Goal: Navigation & Orientation: Go to known website

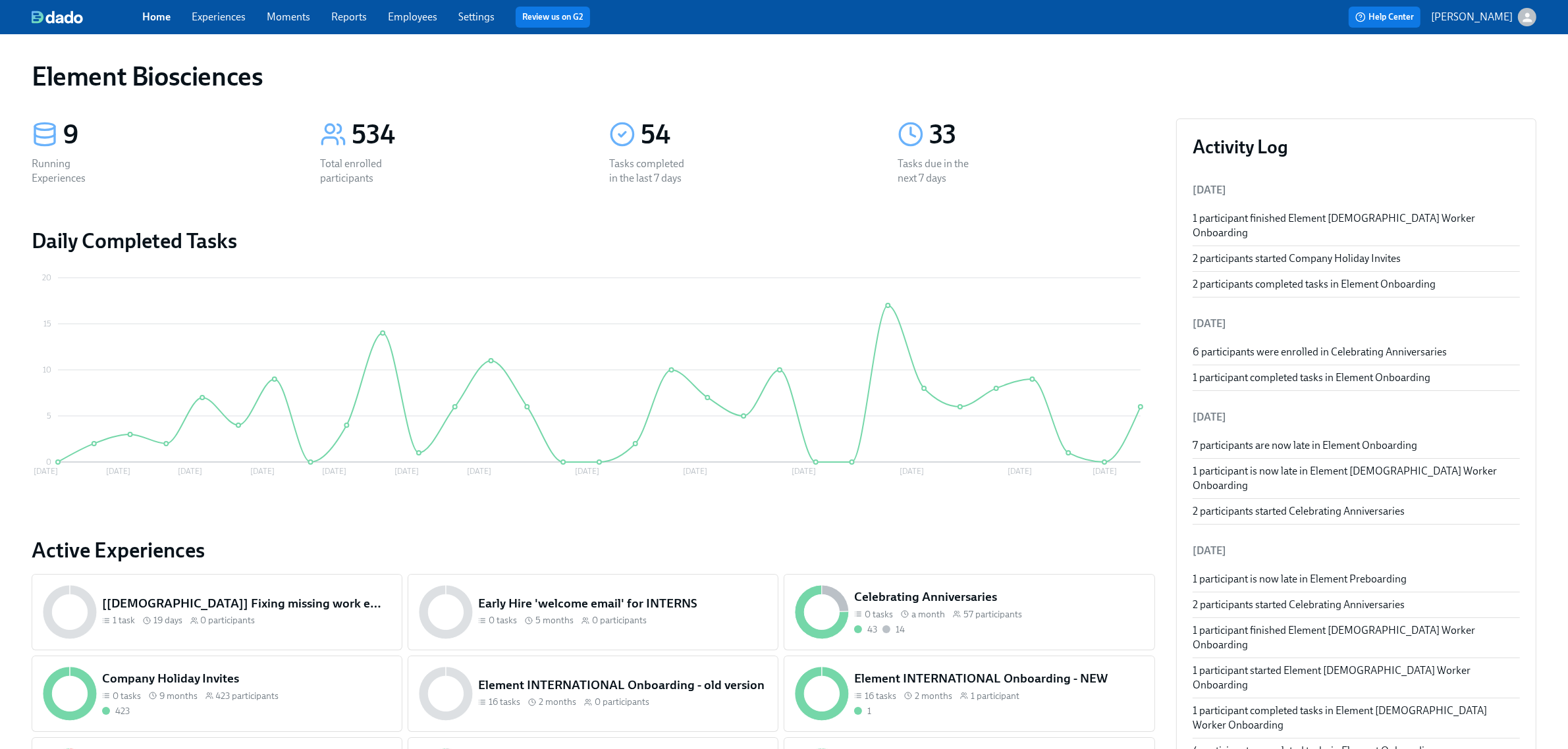
click at [1473, 17] on p "[PERSON_NAME]" at bounding box center [1471, 17] width 82 height 14
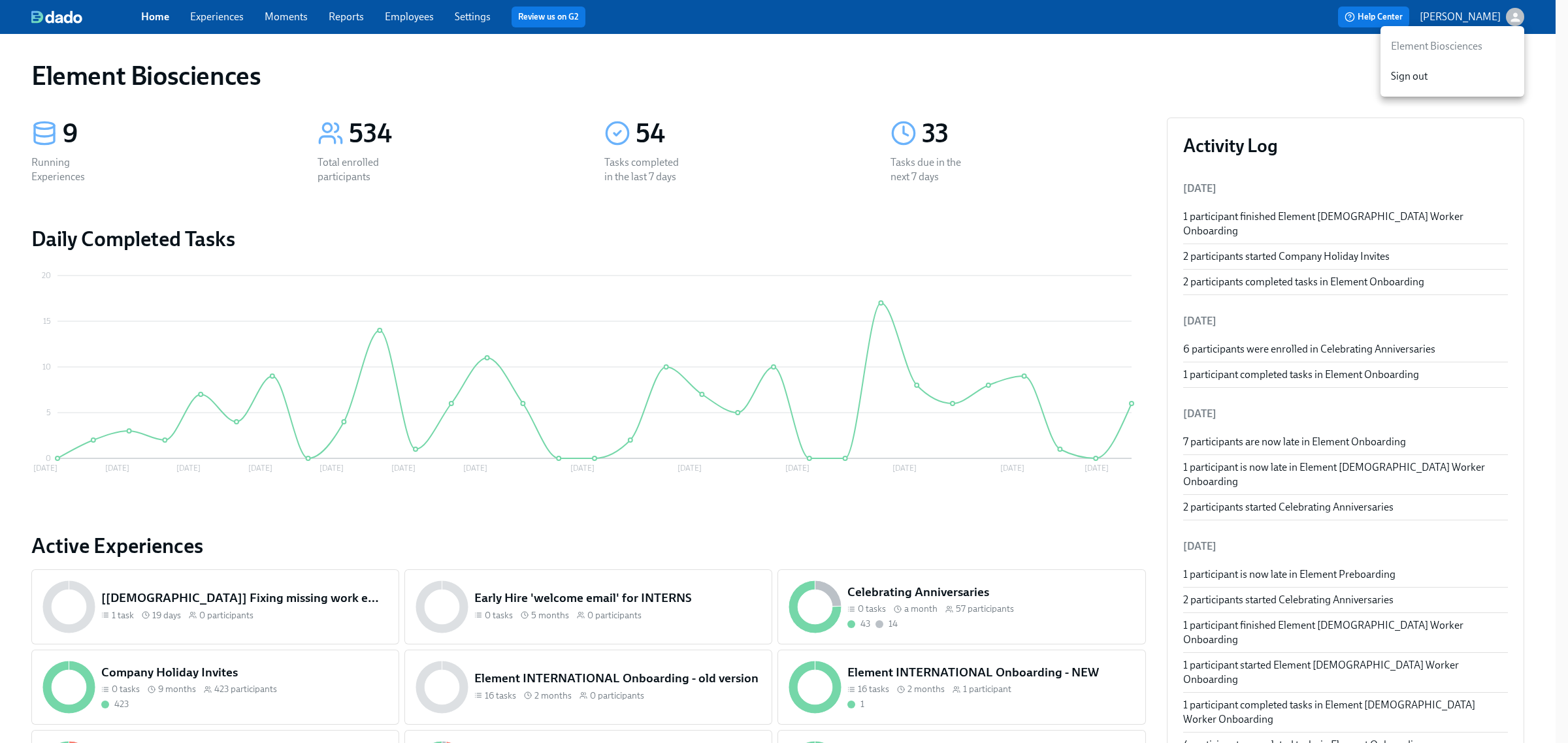
click at [1229, 59] on div at bounding box center [784, 372] width 1568 height 743
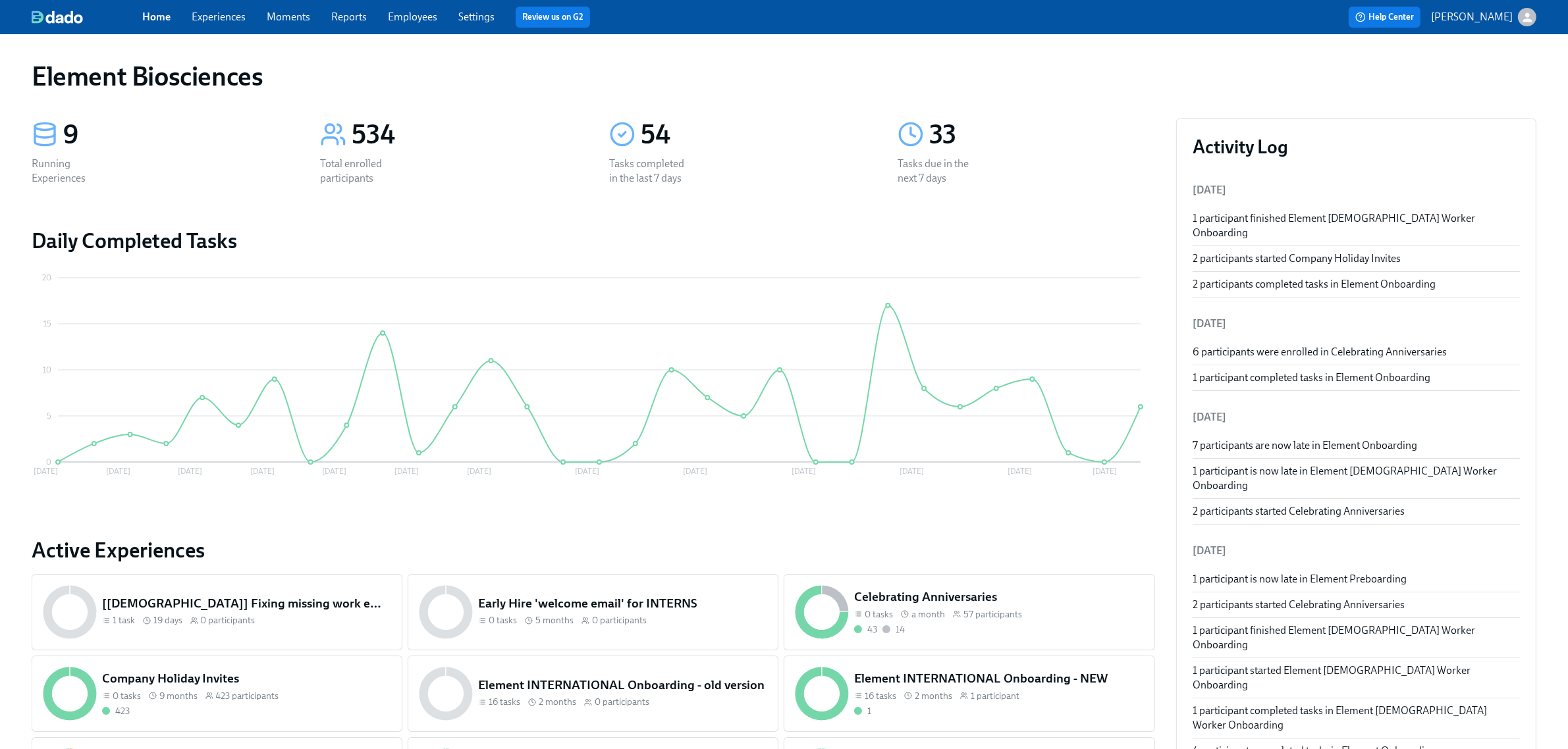
click at [1532, 21] on icon "button" at bounding box center [1527, 18] width 13 height 13
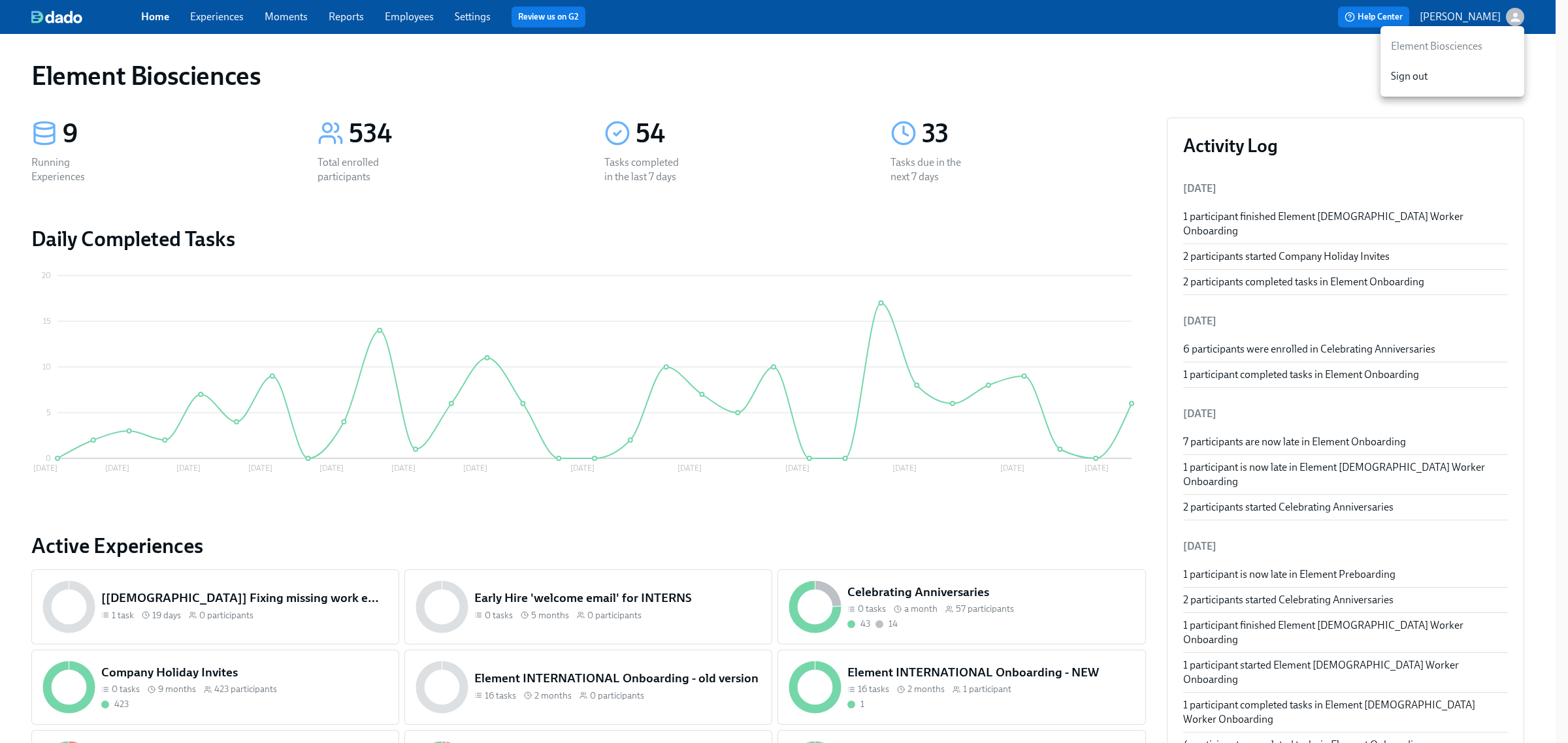
click at [1520, 21] on div at bounding box center [784, 372] width 1568 height 743
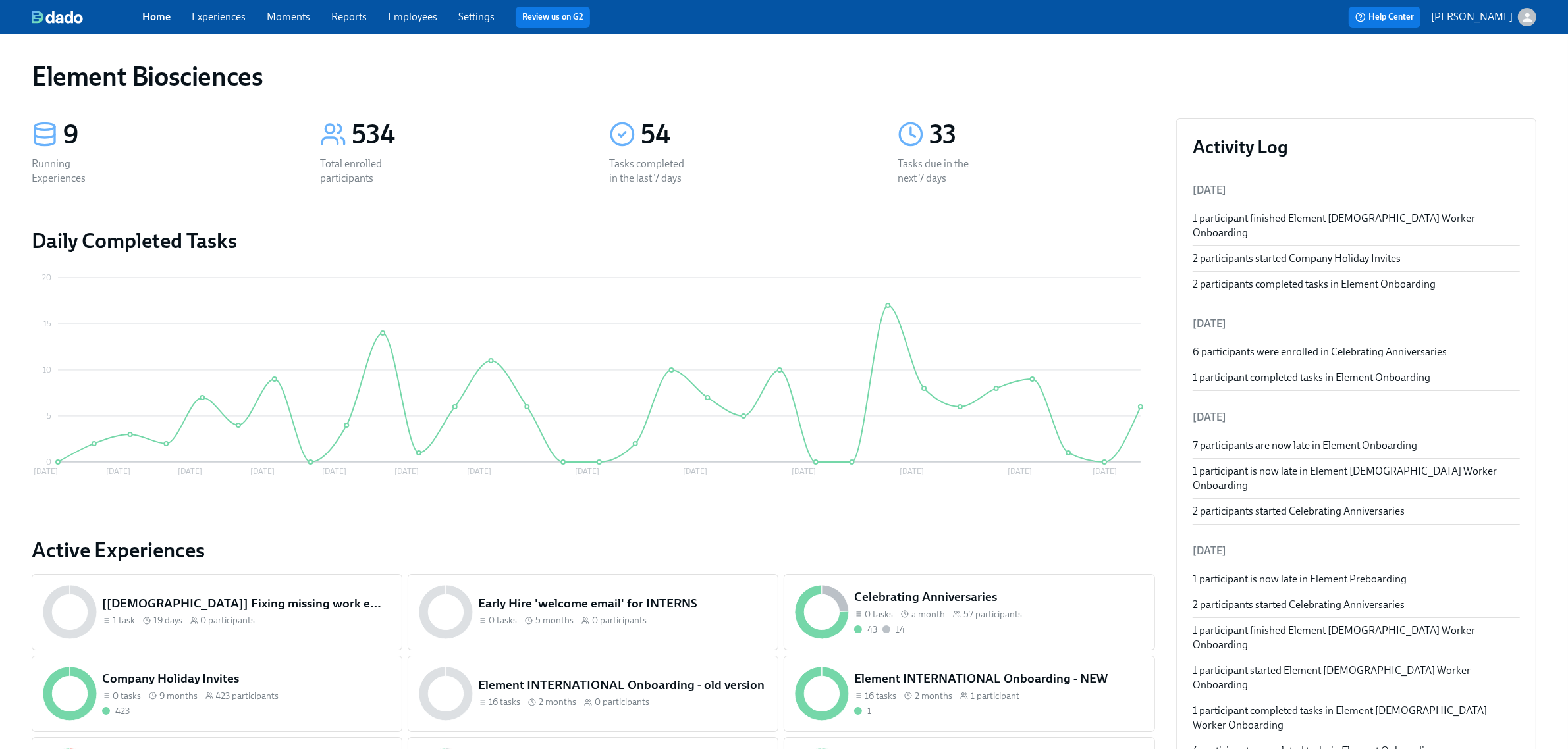
click at [741, 50] on div "Element Biosciences" at bounding box center [784, 76] width 1526 height 53
